Goal: Information Seeking & Learning: Check status

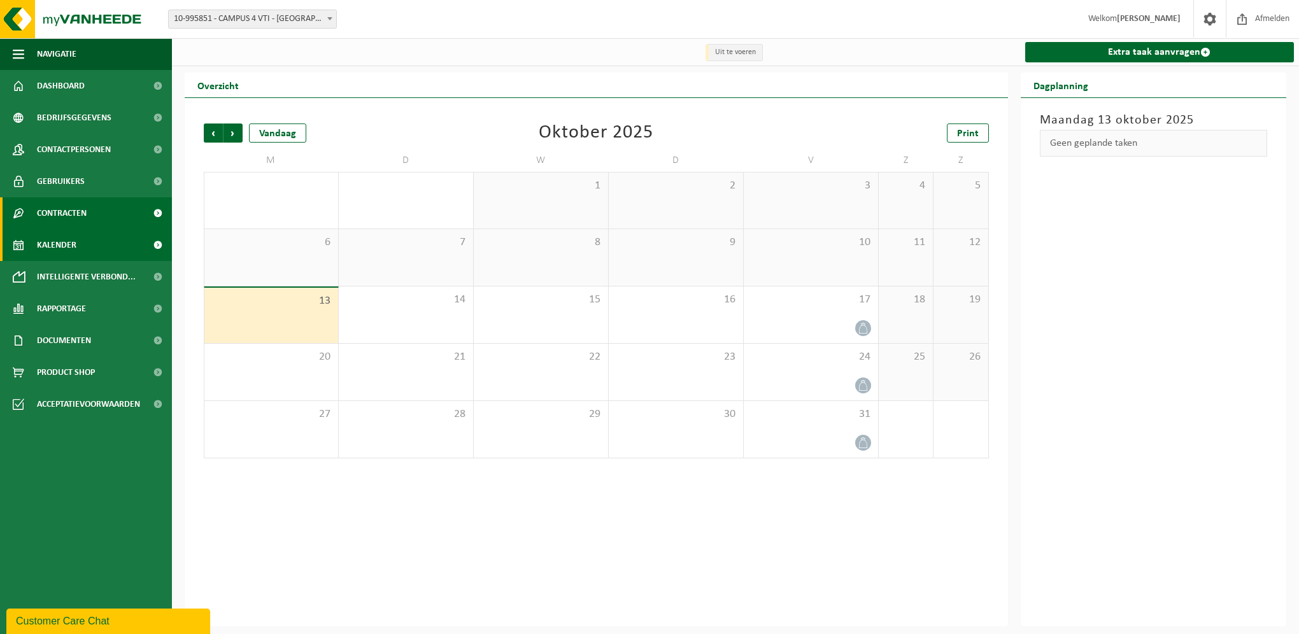
click at [107, 215] on link "Contracten" at bounding box center [86, 213] width 172 height 32
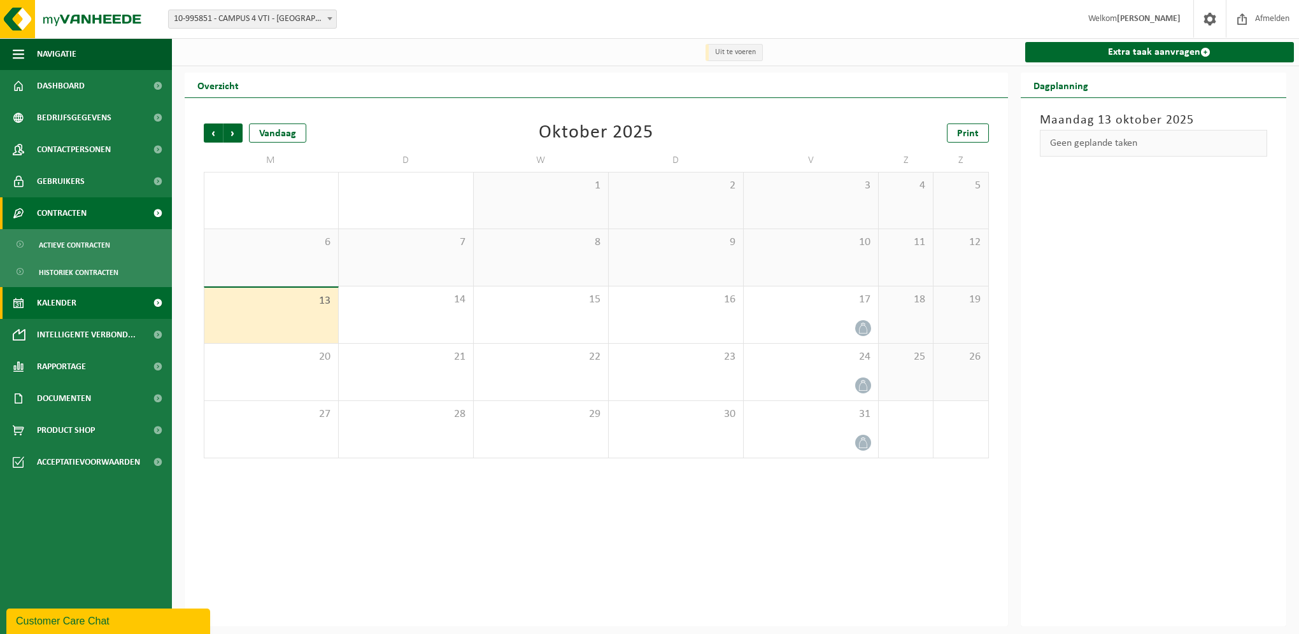
click at [107, 215] on link "Contracten" at bounding box center [86, 213] width 172 height 32
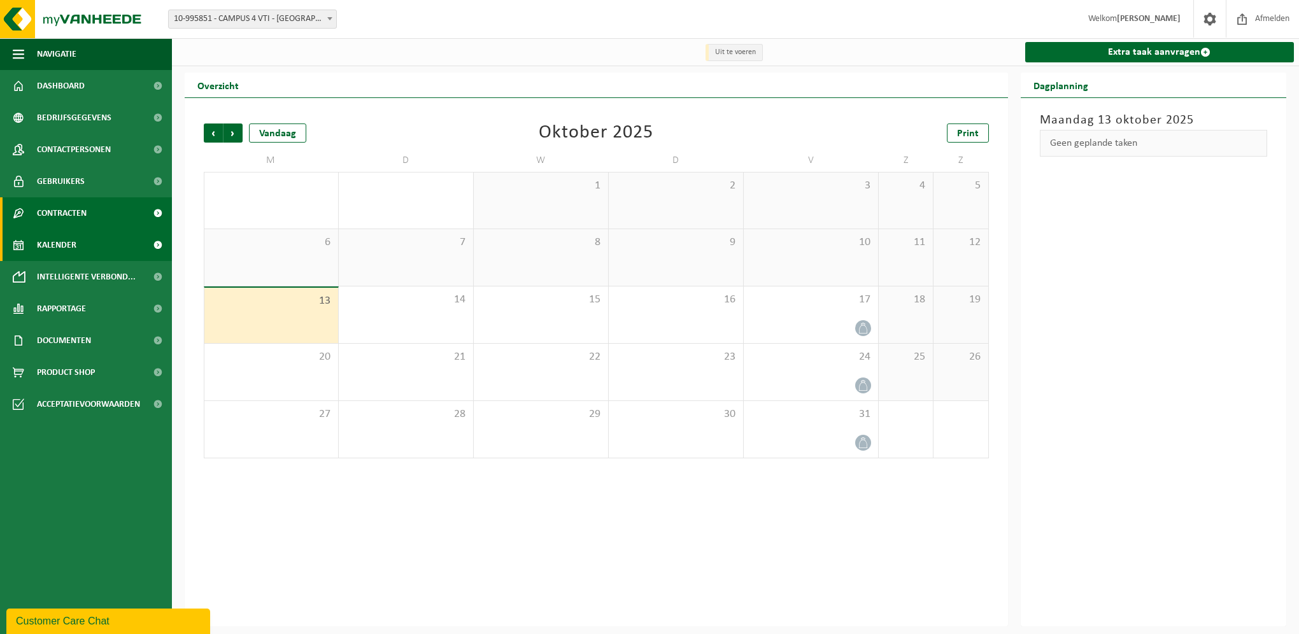
click at [91, 217] on link "Contracten" at bounding box center [86, 213] width 172 height 32
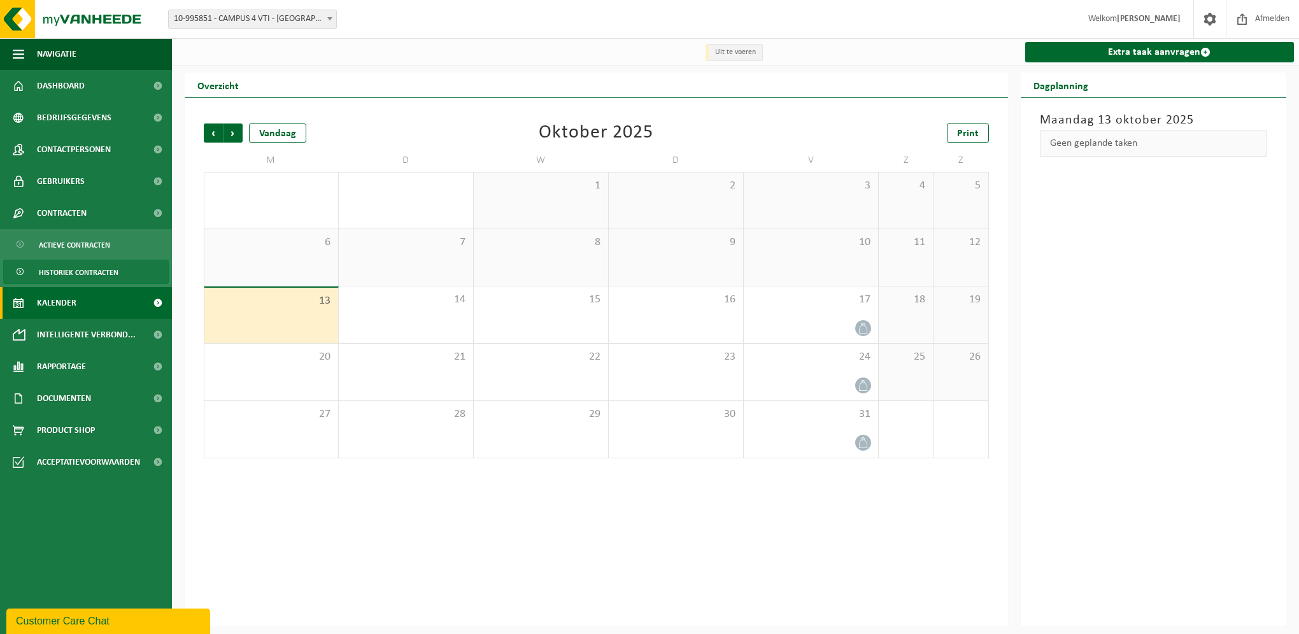
click at [94, 274] on span "Historiek contracten" at bounding box center [79, 272] width 80 height 24
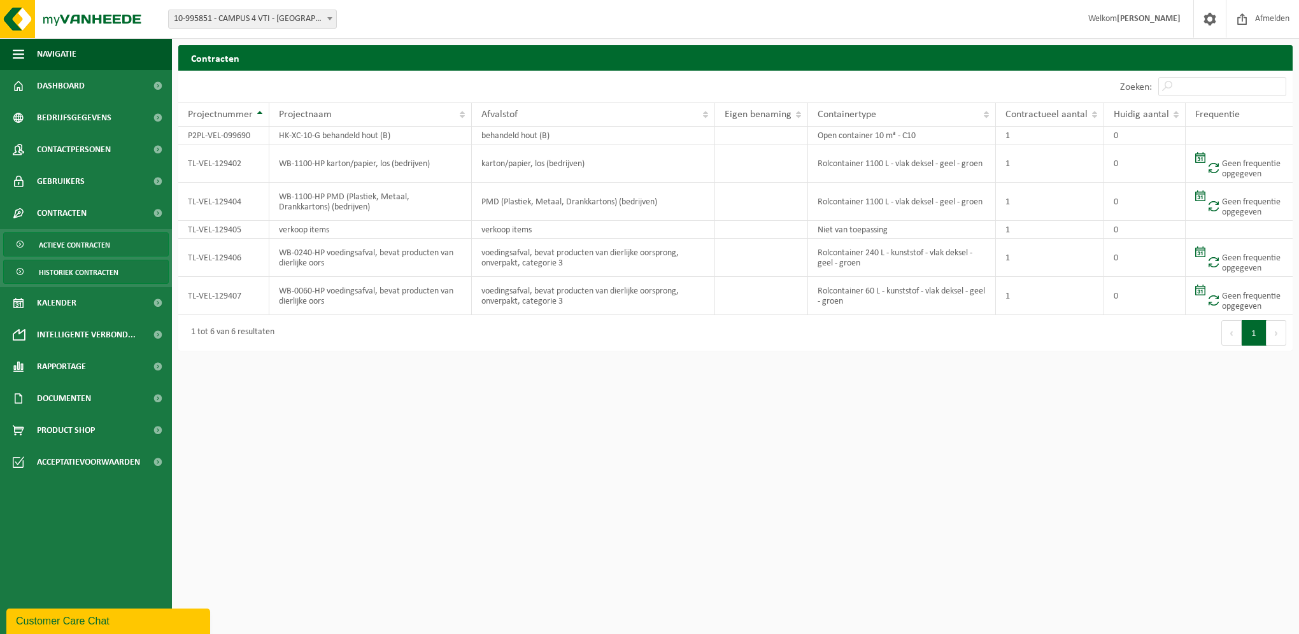
click at [92, 236] on span "Actieve contracten" at bounding box center [74, 245] width 71 height 24
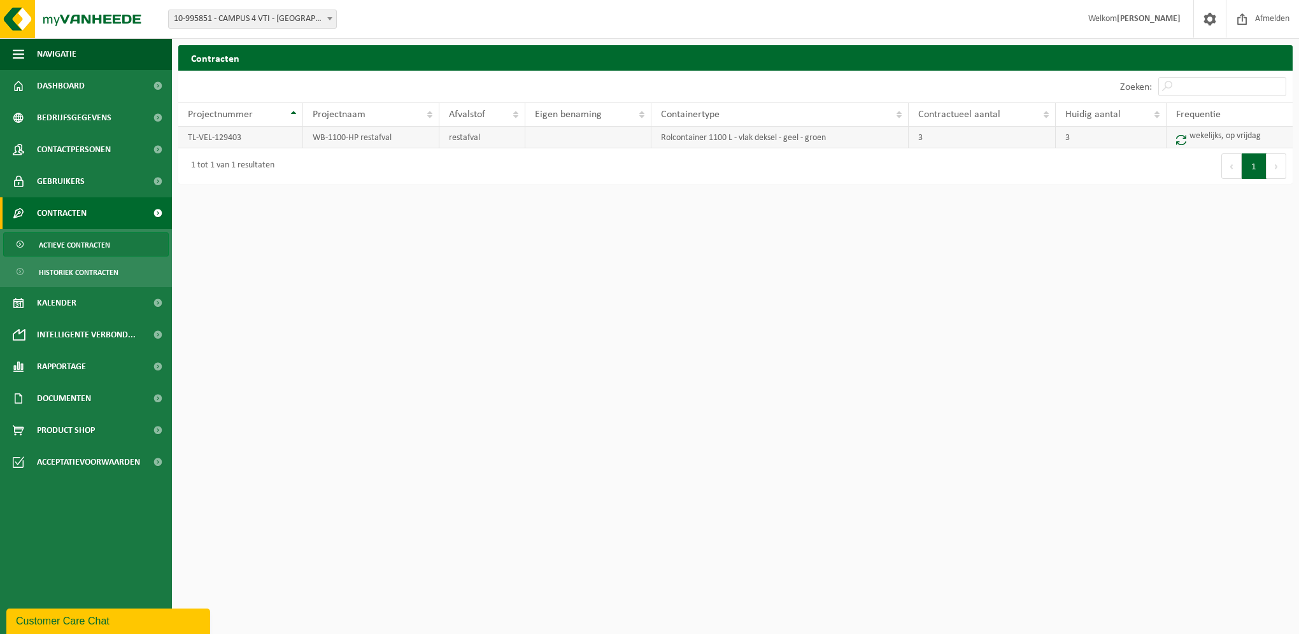
click at [1203, 140] on td "wekelijks, op vrijdag" at bounding box center [1230, 138] width 126 height 22
click at [1203, 139] on td "wekelijks, op vrijdag" at bounding box center [1230, 138] width 126 height 22
click at [1202, 139] on td "wekelijks, op vrijdag" at bounding box center [1230, 138] width 126 height 22
click at [1200, 139] on td "wekelijks, op vrijdag" at bounding box center [1230, 138] width 126 height 22
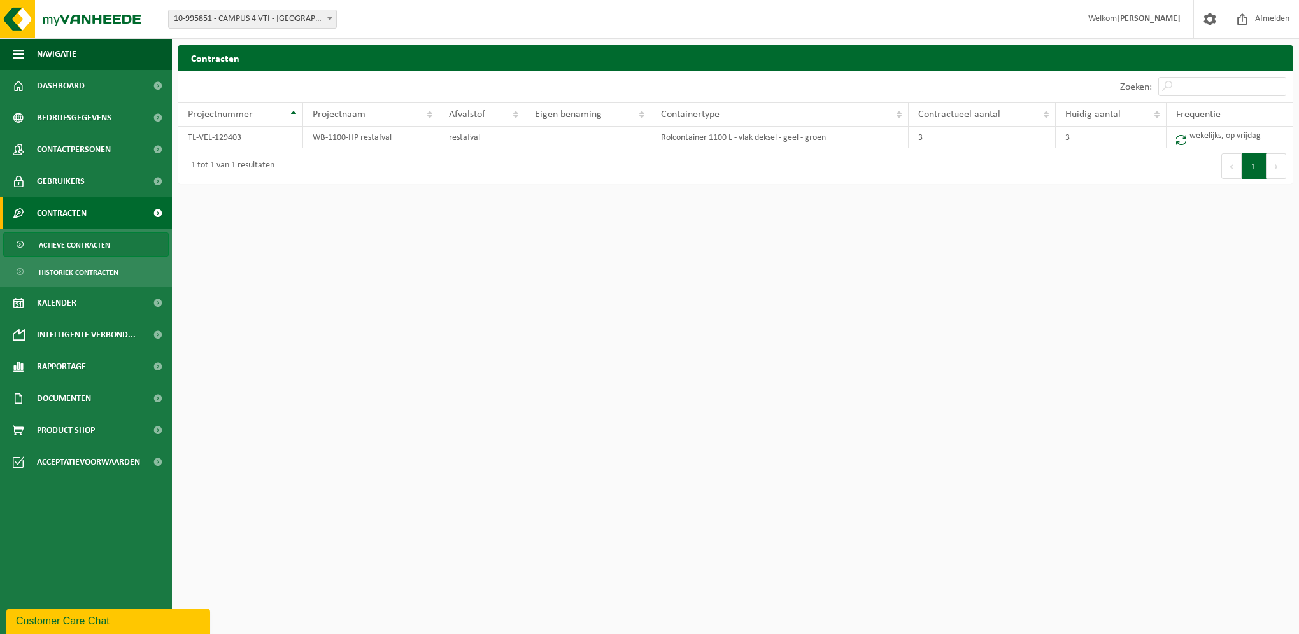
click at [390, 374] on html "Vestiging: 10-995851 - CAMPUS 4 VTI - POPERINGE 10-995851 - CAMPUS 4 VTI - POPE…" at bounding box center [649, 317] width 1299 height 634
